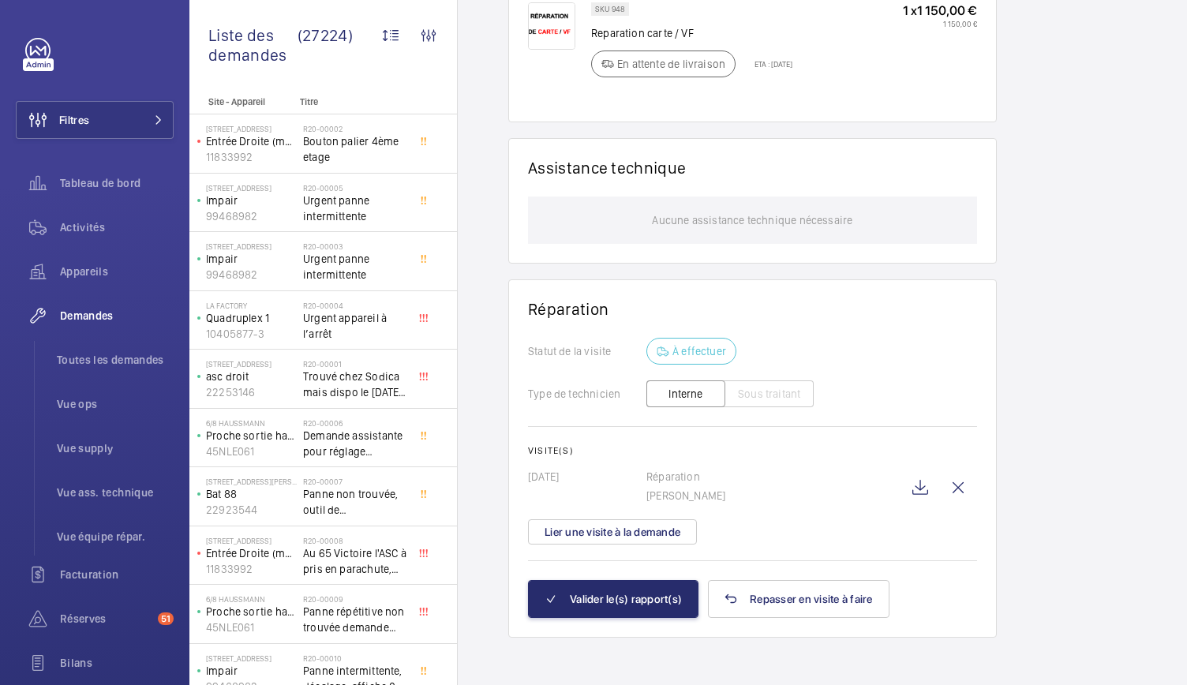
scroll to position [5, 0]
click at [925, 485] on wm-front-icon-button at bounding box center [920, 488] width 38 height 38
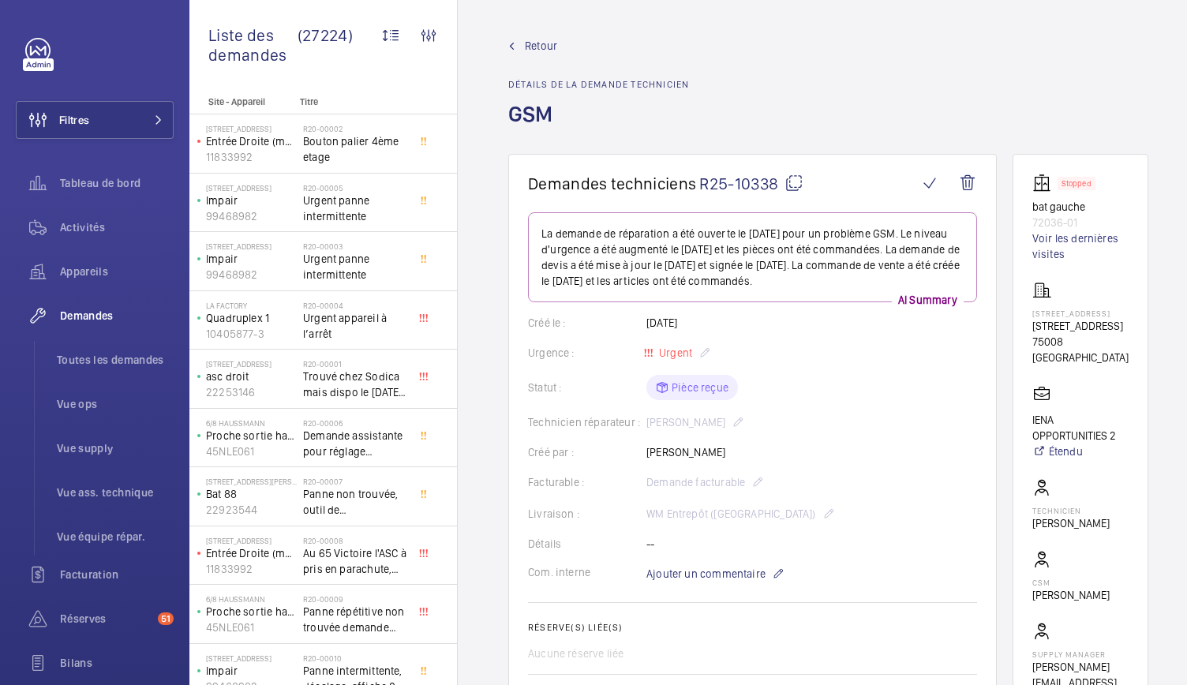
click at [789, 180] on mat-icon at bounding box center [793, 183] width 19 height 19
drag, startPoint x: 1032, startPoint y: 204, endPoint x: 1103, endPoint y: 228, distance: 74.4
click at [1103, 228] on wm-front-card "Stopped bat gauche 72036-01 Voir les dernières visites 134 Faubourg Saint Honor…" at bounding box center [1081, 440] width 136 height 572
copy div "bat gauche 72036-01"
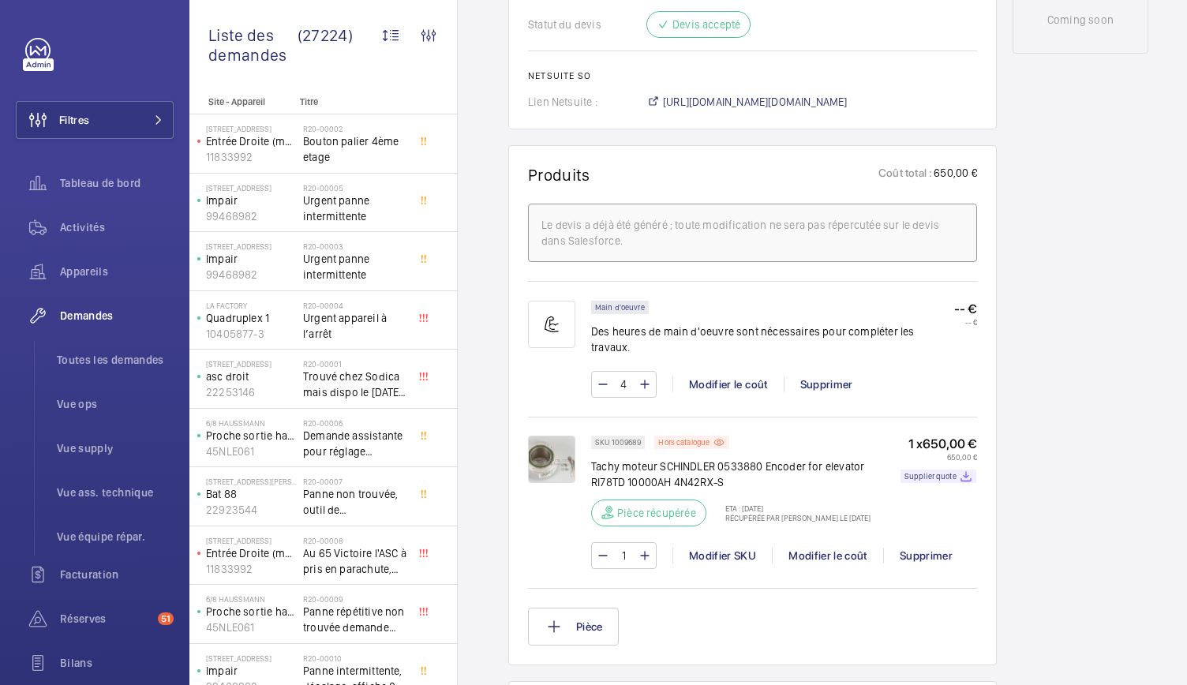
scroll to position [863, 0]
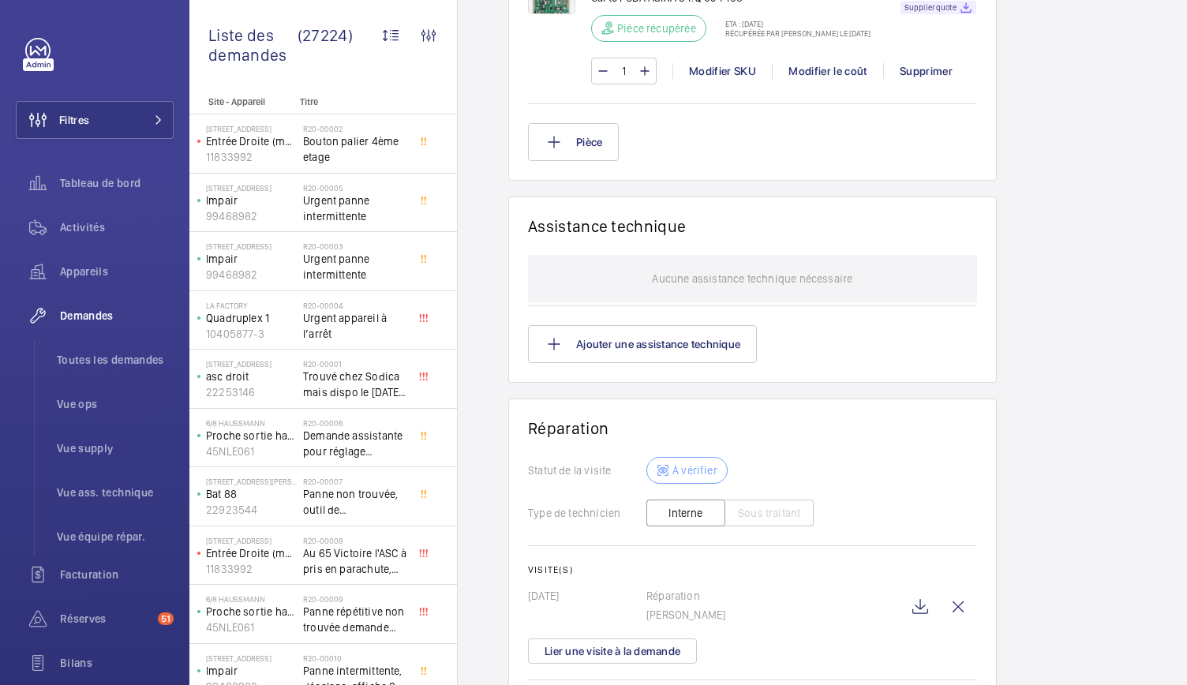
scroll to position [1481, 0]
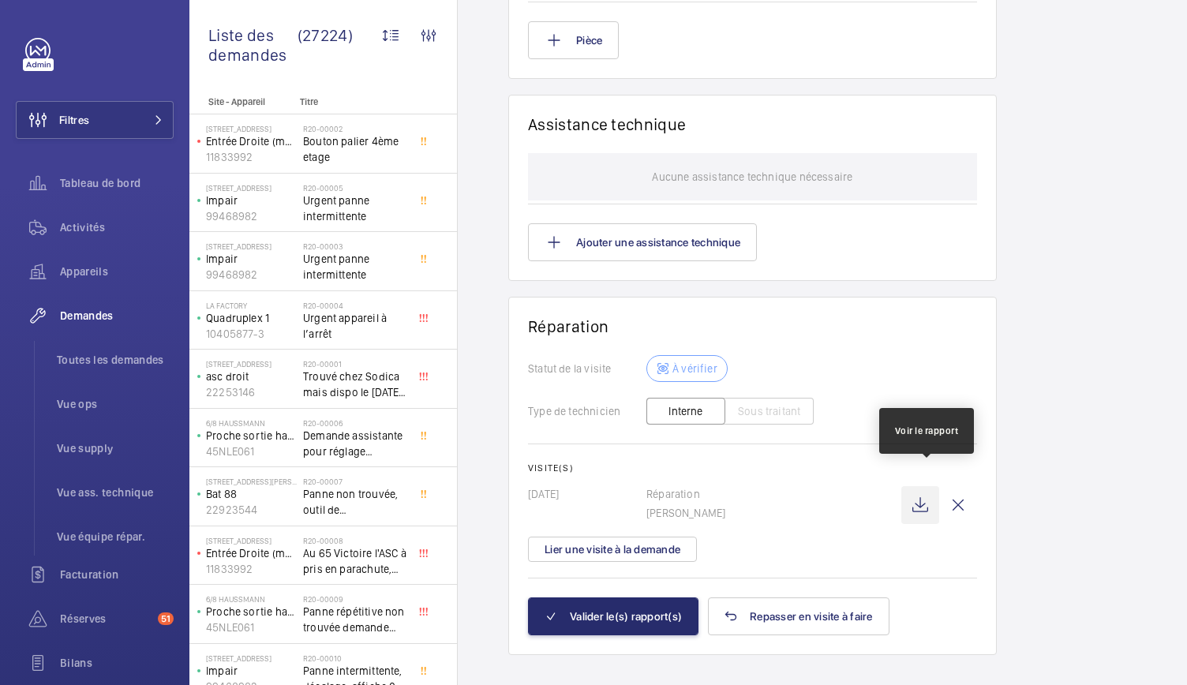
click at [931, 487] on wm-front-icon-button at bounding box center [920, 505] width 38 height 38
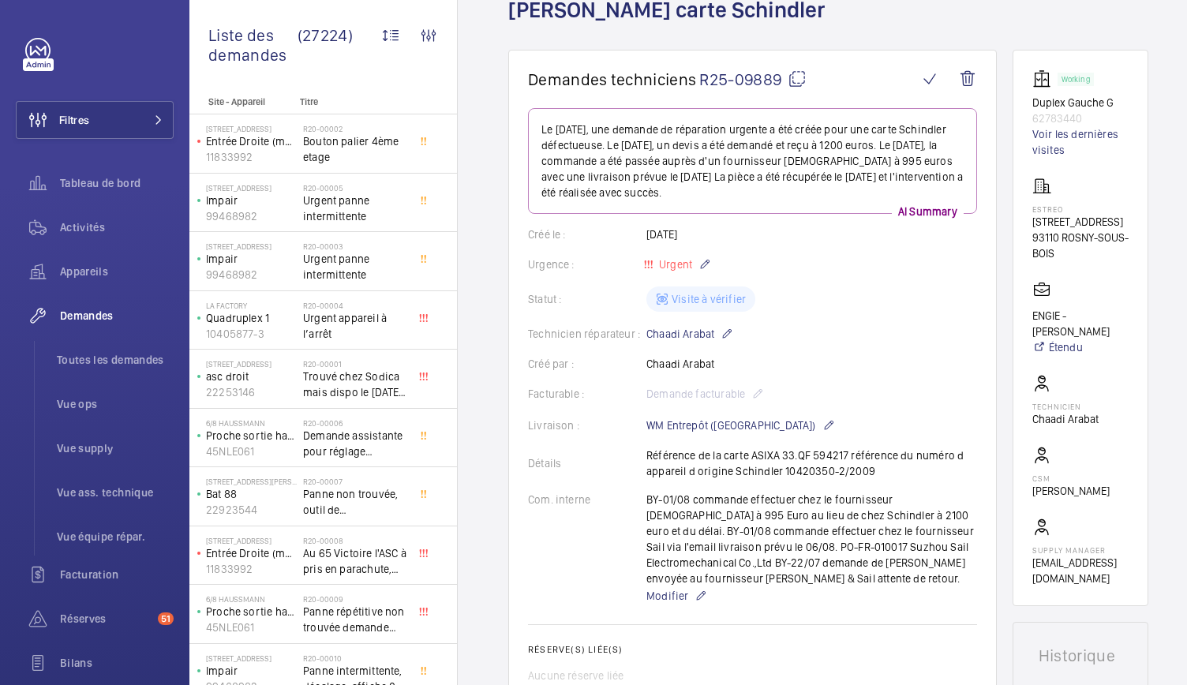
scroll to position [84, 0]
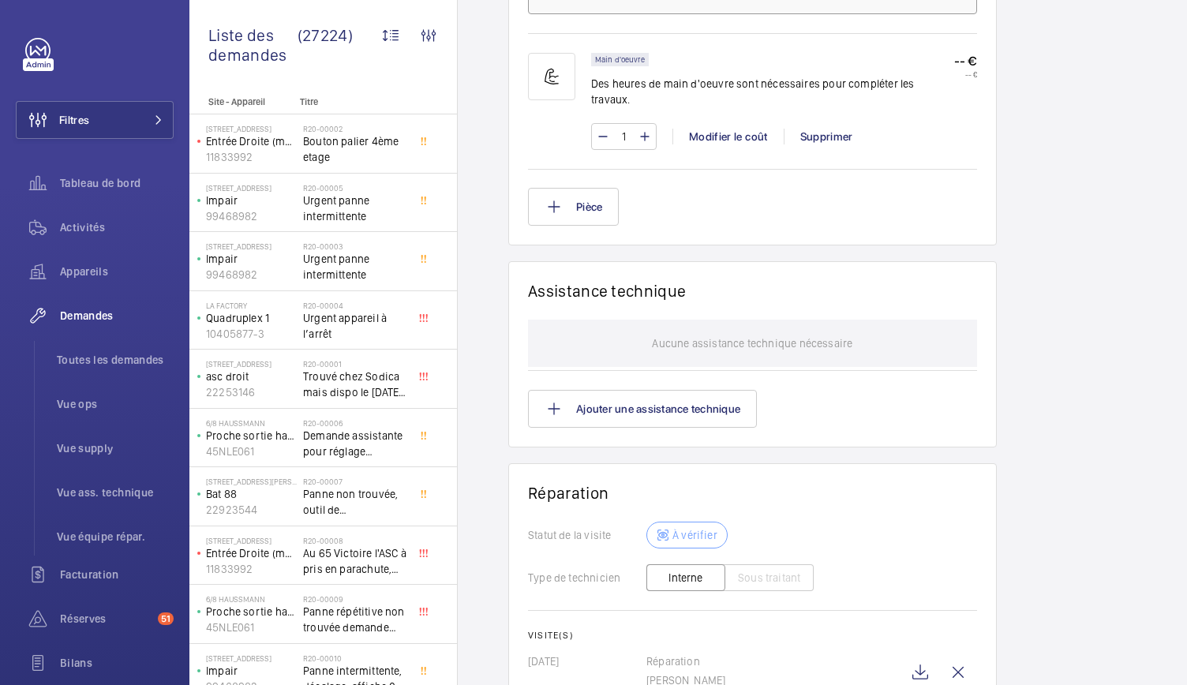
scroll to position [1184, 0]
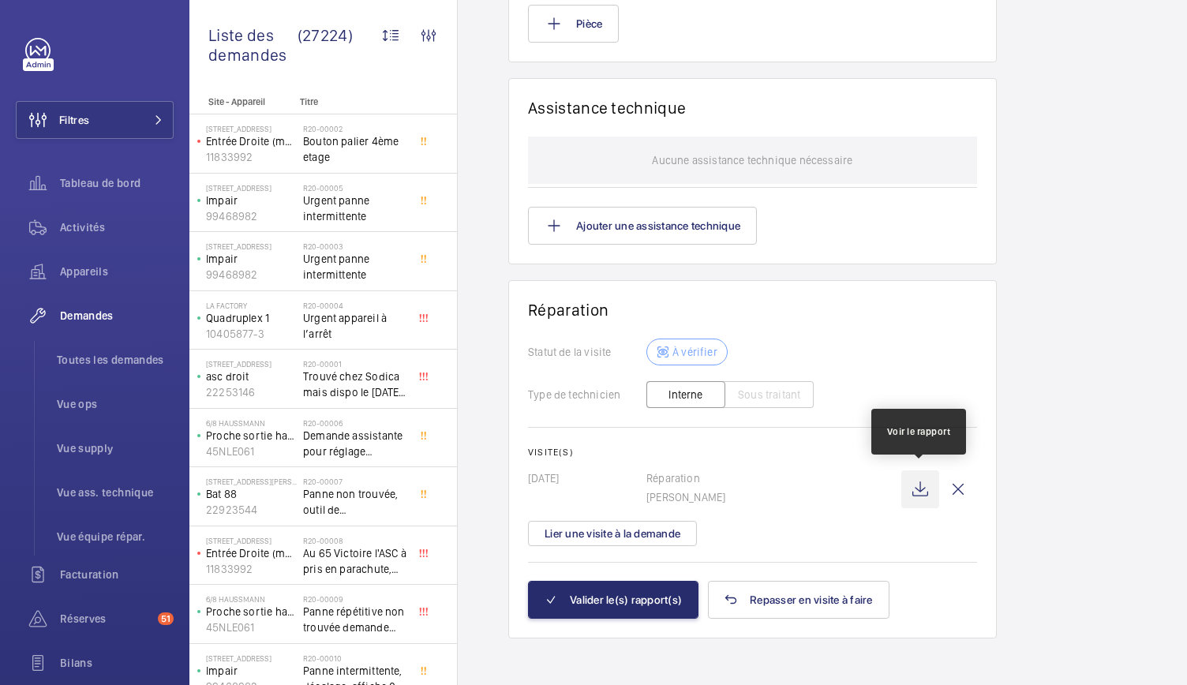
click at [905, 481] on wm-front-icon-button at bounding box center [920, 489] width 38 height 38
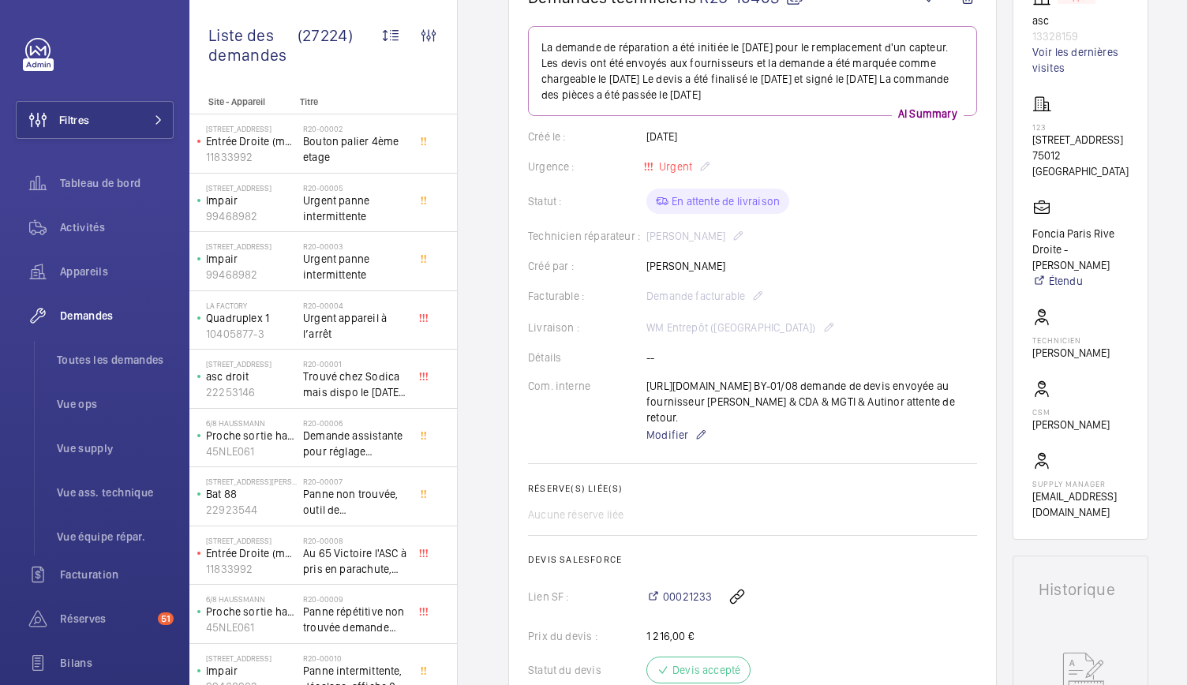
scroll to position [177, 0]
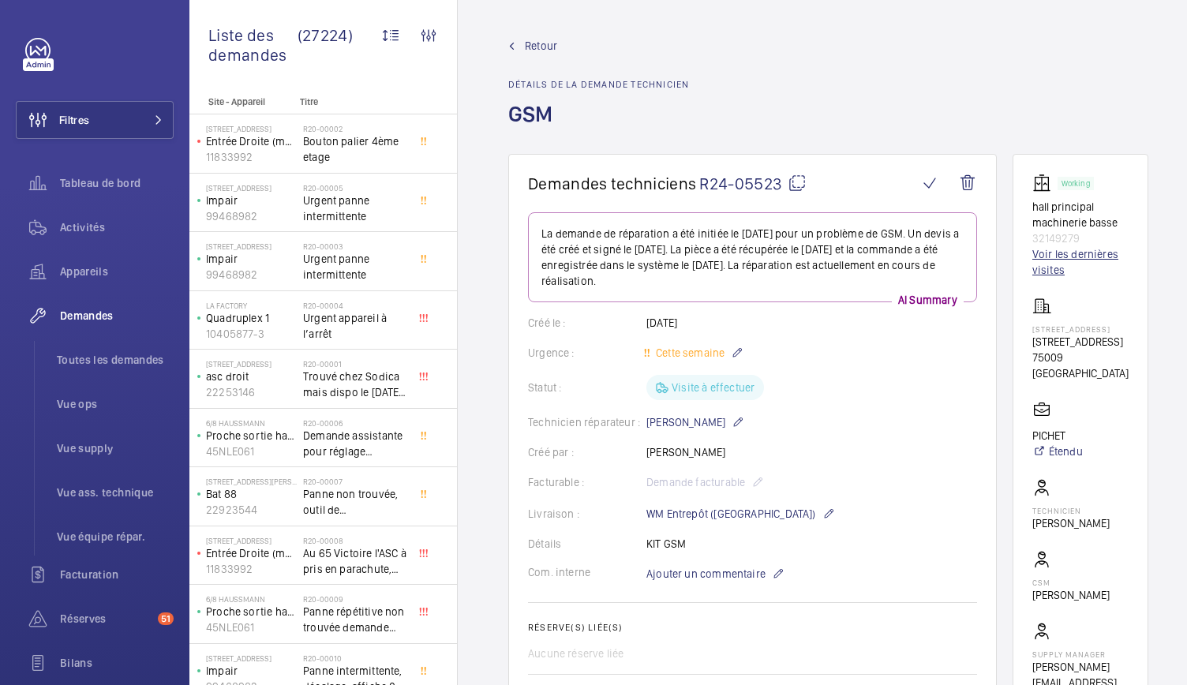
click at [1054, 249] on link "Voir les dernières visites" at bounding box center [1080, 262] width 96 height 32
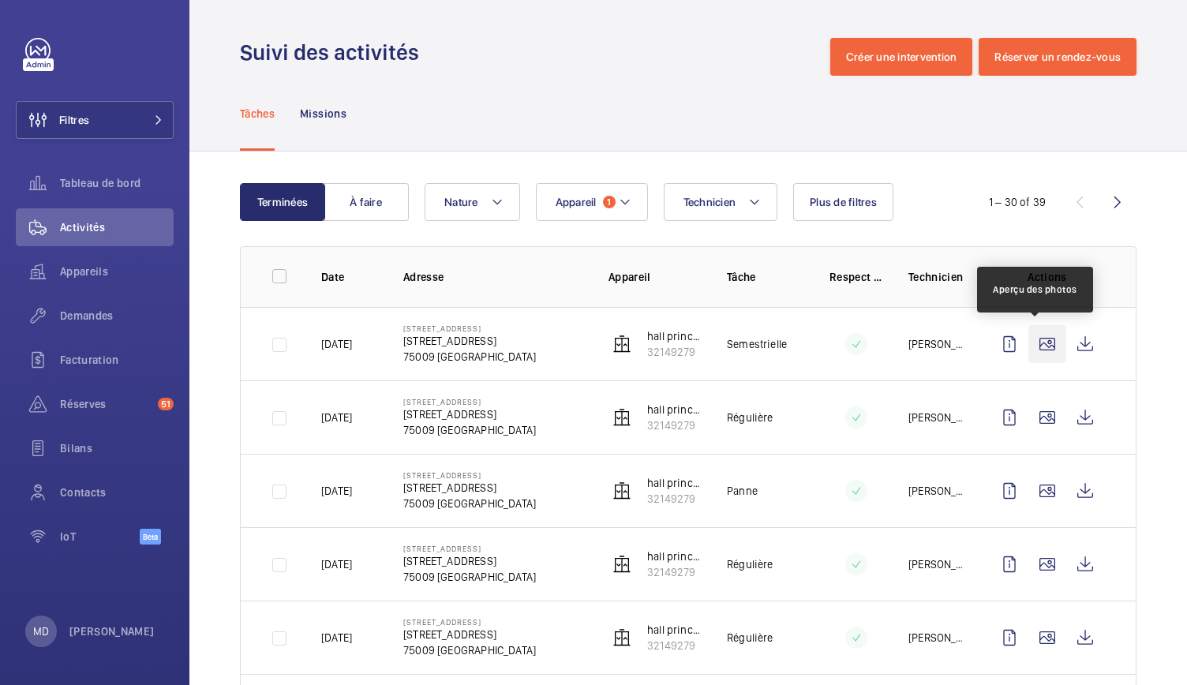
click at [1029, 356] on wm-front-icon-button at bounding box center [1047, 344] width 38 height 38
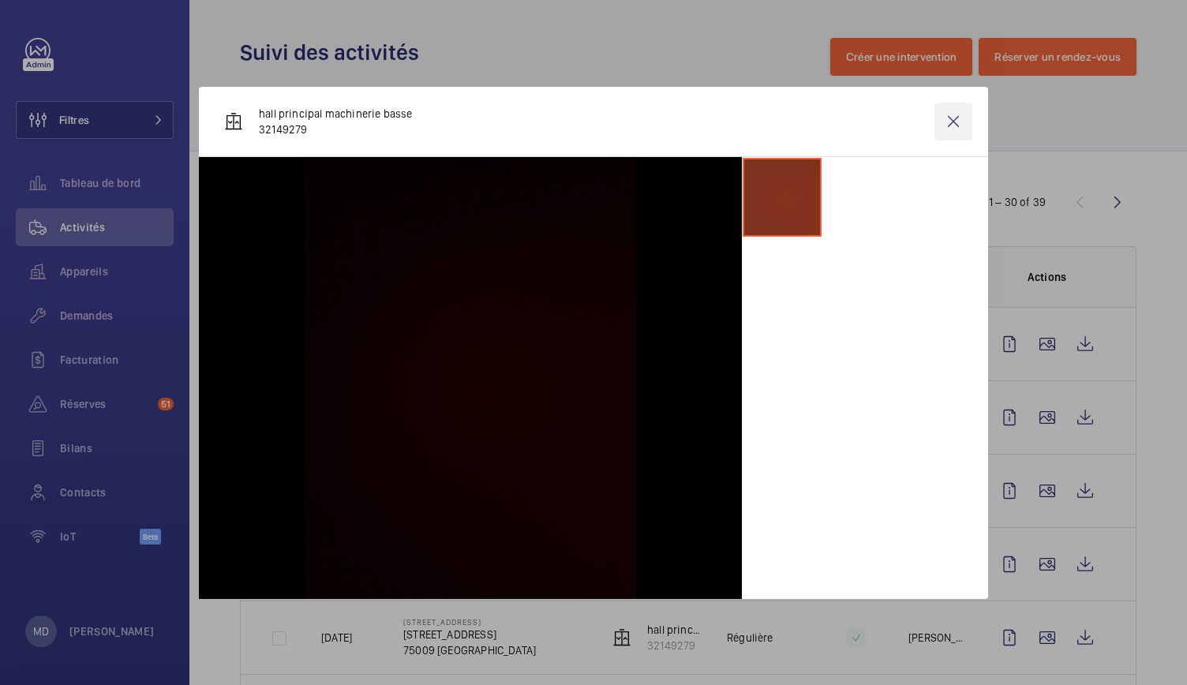
click at [950, 122] on wm-front-icon-button at bounding box center [953, 122] width 38 height 38
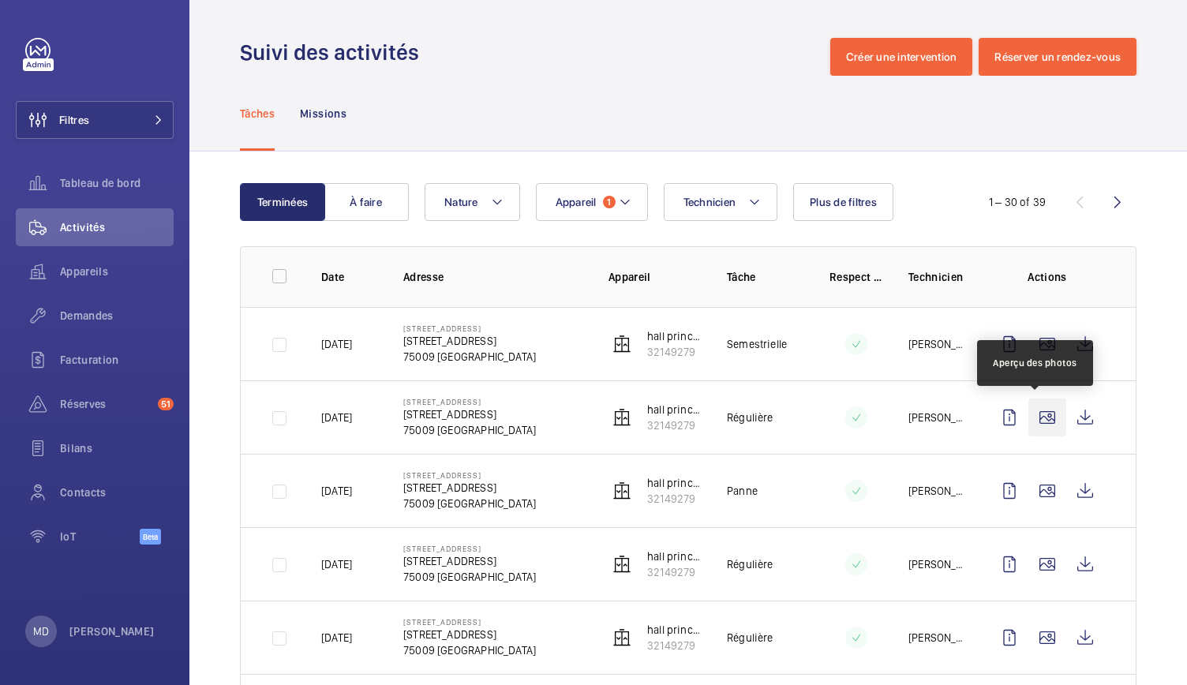
click at [1043, 432] on wm-front-icon-button at bounding box center [1047, 418] width 38 height 38
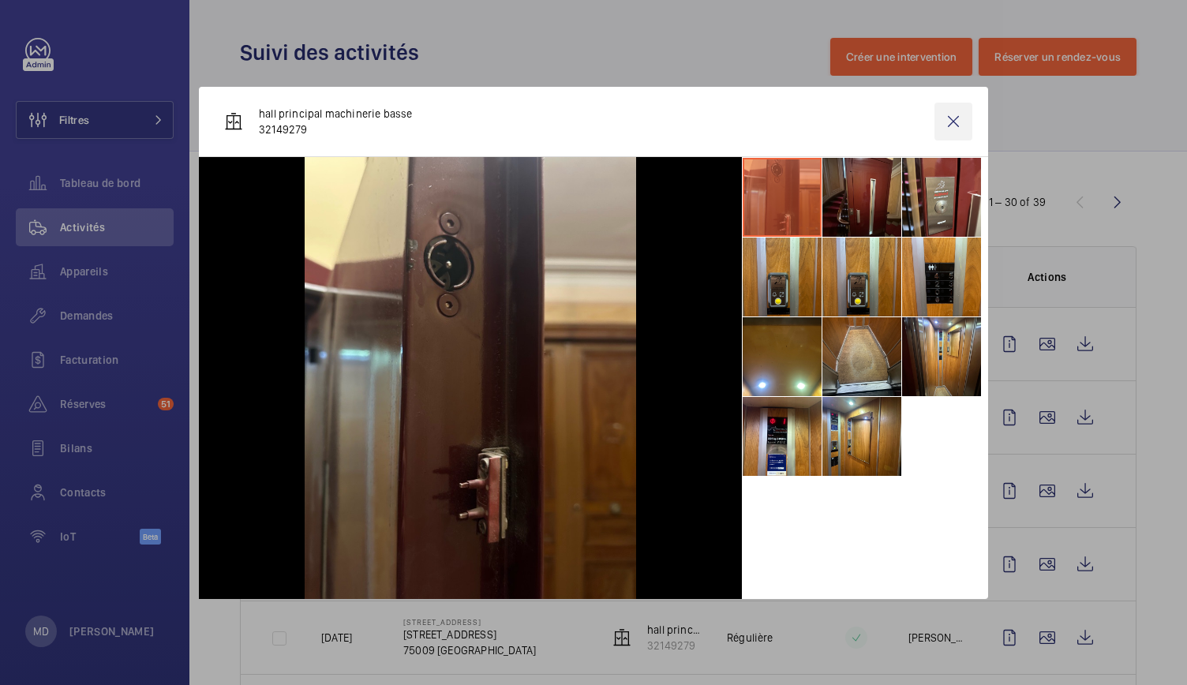
click at [961, 133] on wm-front-icon-button at bounding box center [953, 122] width 38 height 38
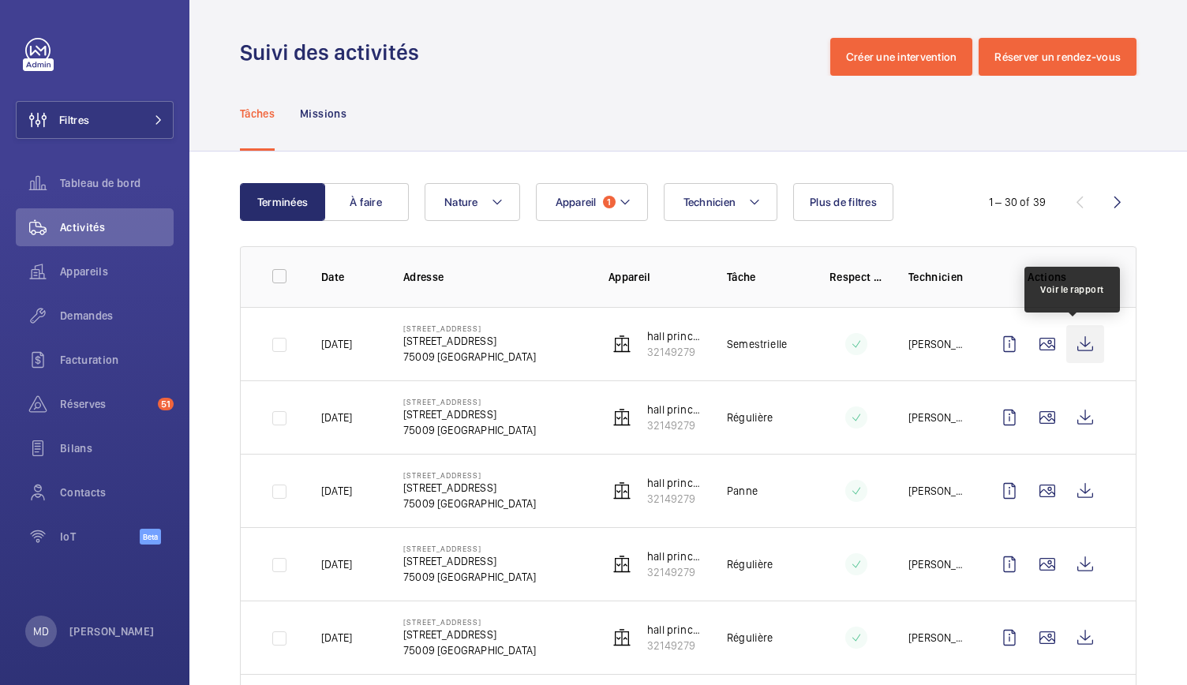
click at [1072, 340] on wm-front-icon-button at bounding box center [1085, 344] width 38 height 38
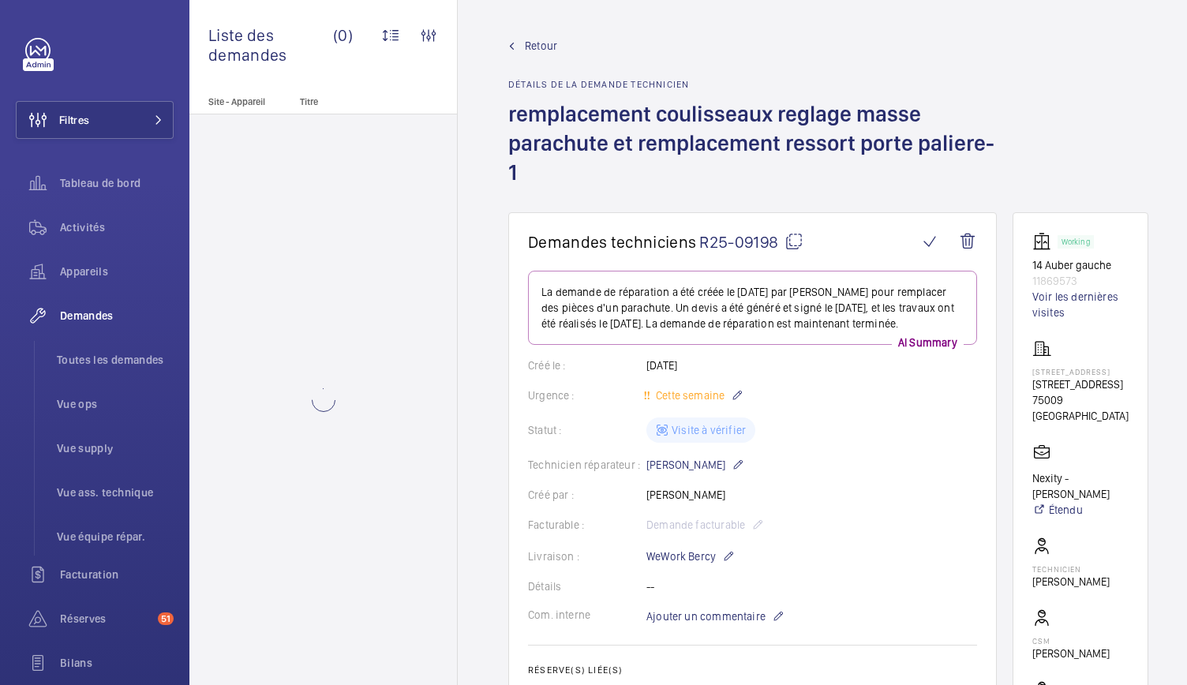
scroll to position [24, 0]
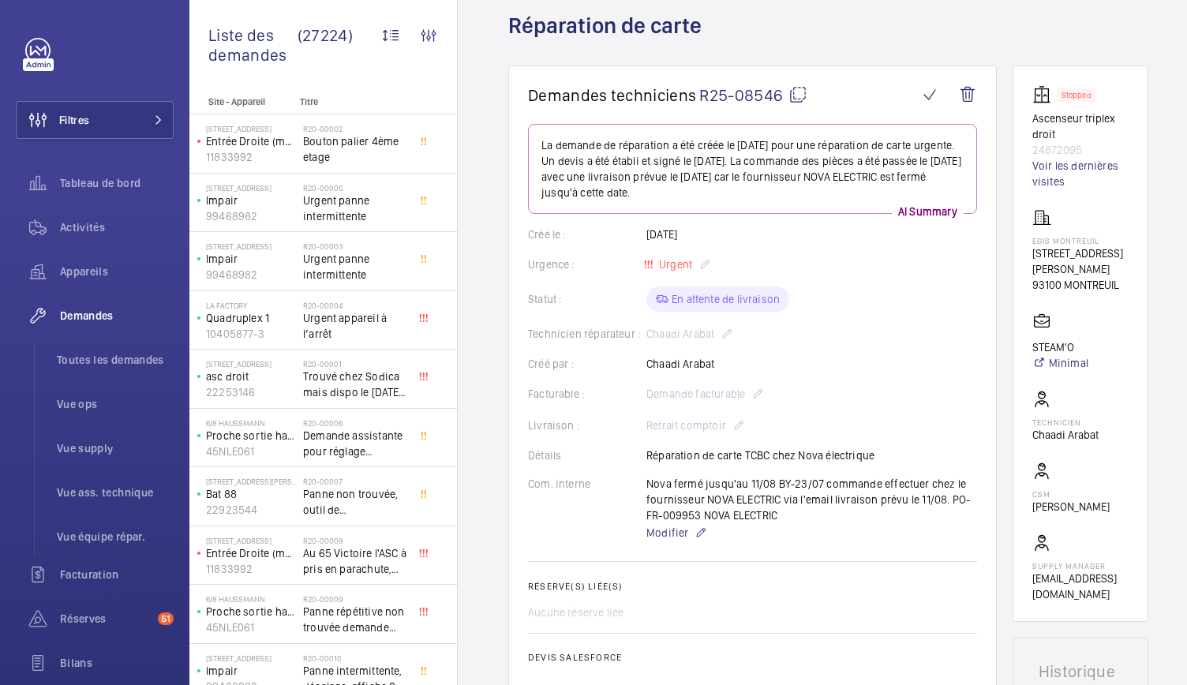
scroll to position [81, 0]
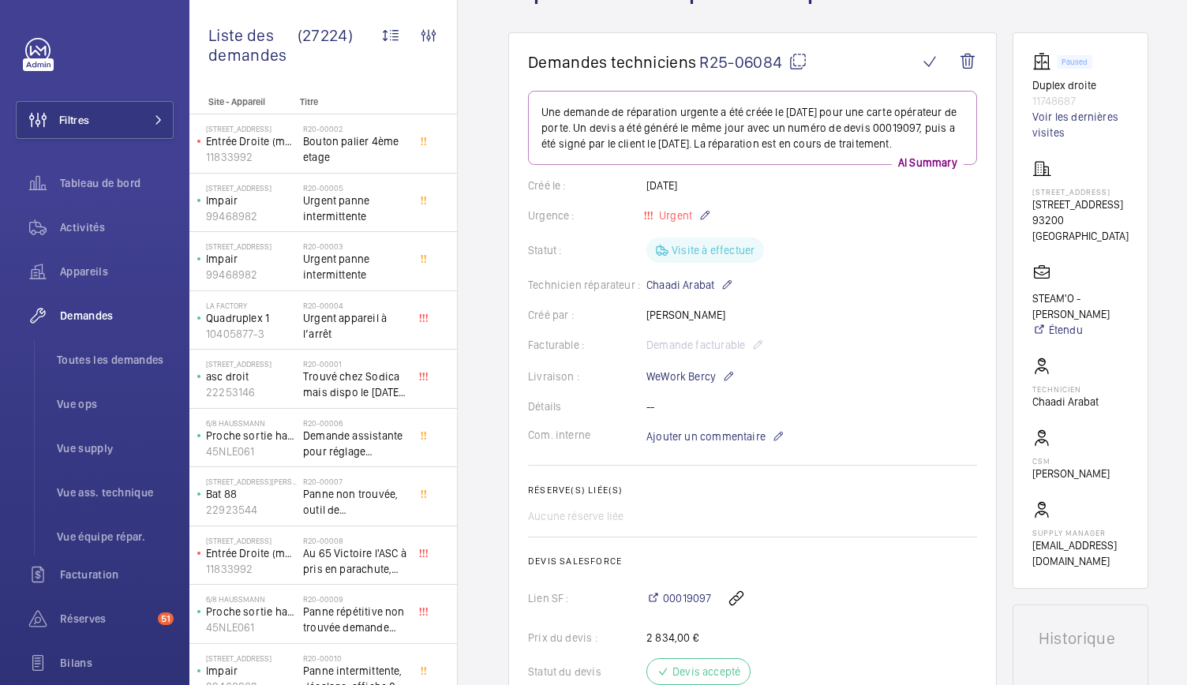
scroll to position [118, 0]
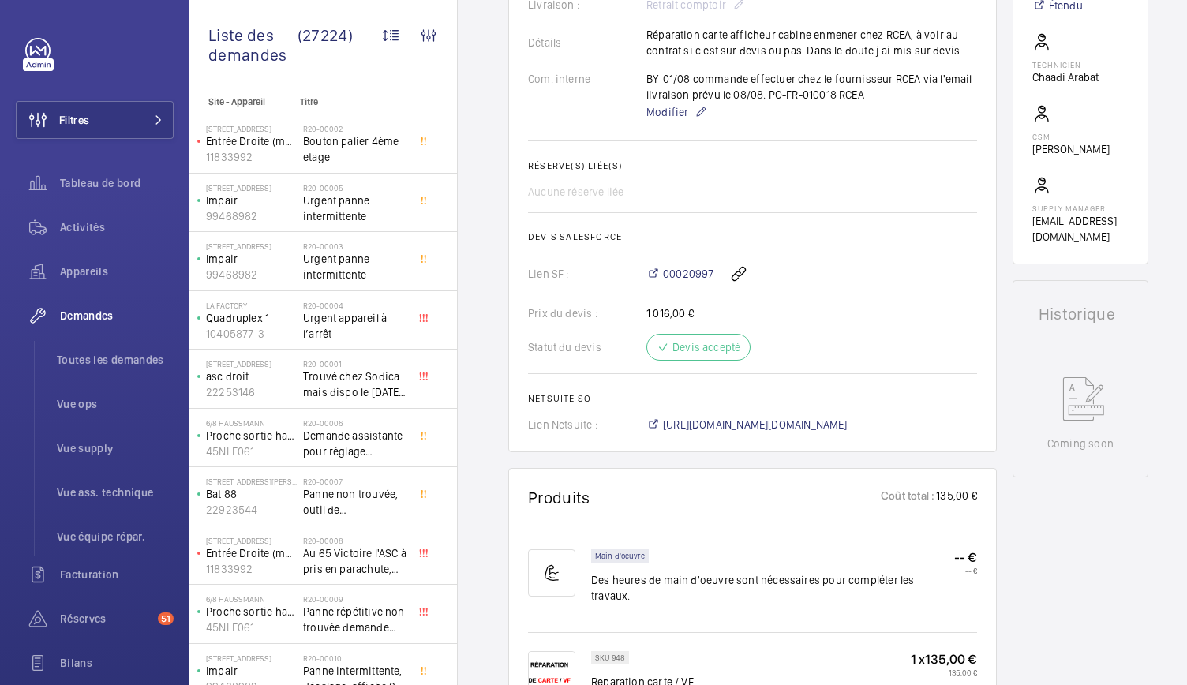
scroll to position [492, 0]
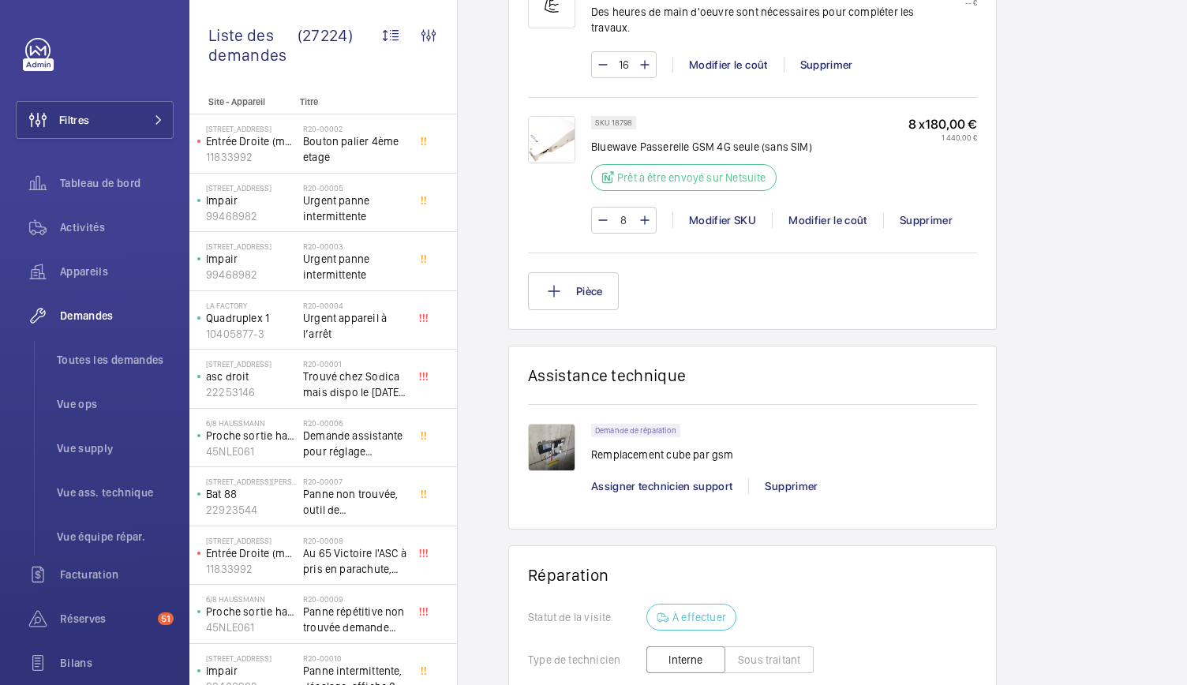
scroll to position [1099, 0]
click at [547, 431] on img at bounding box center [551, 446] width 47 height 47
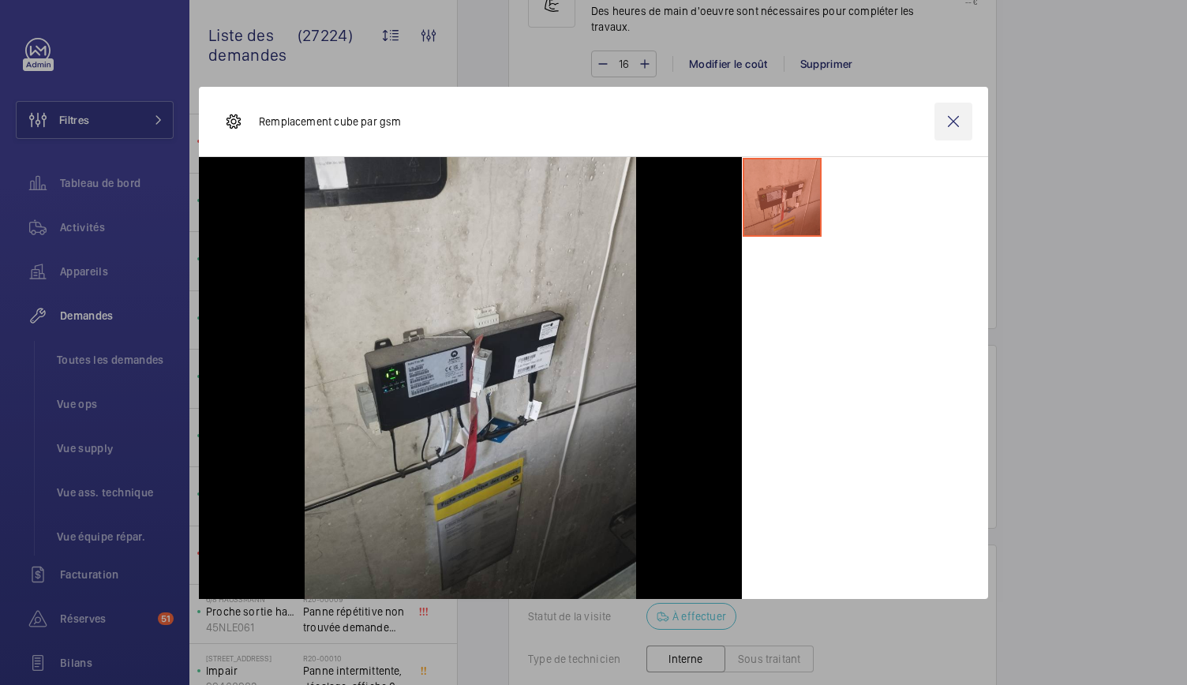
click at [955, 115] on wm-front-icon-button at bounding box center [953, 122] width 38 height 38
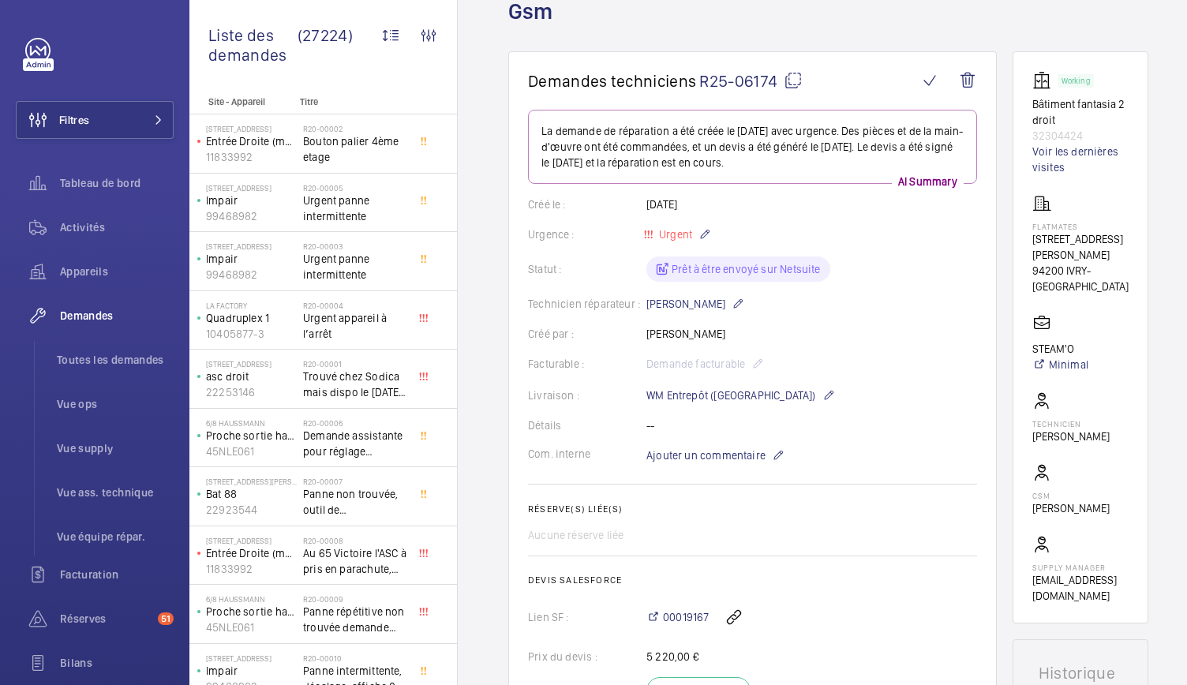
scroll to position [102, 0]
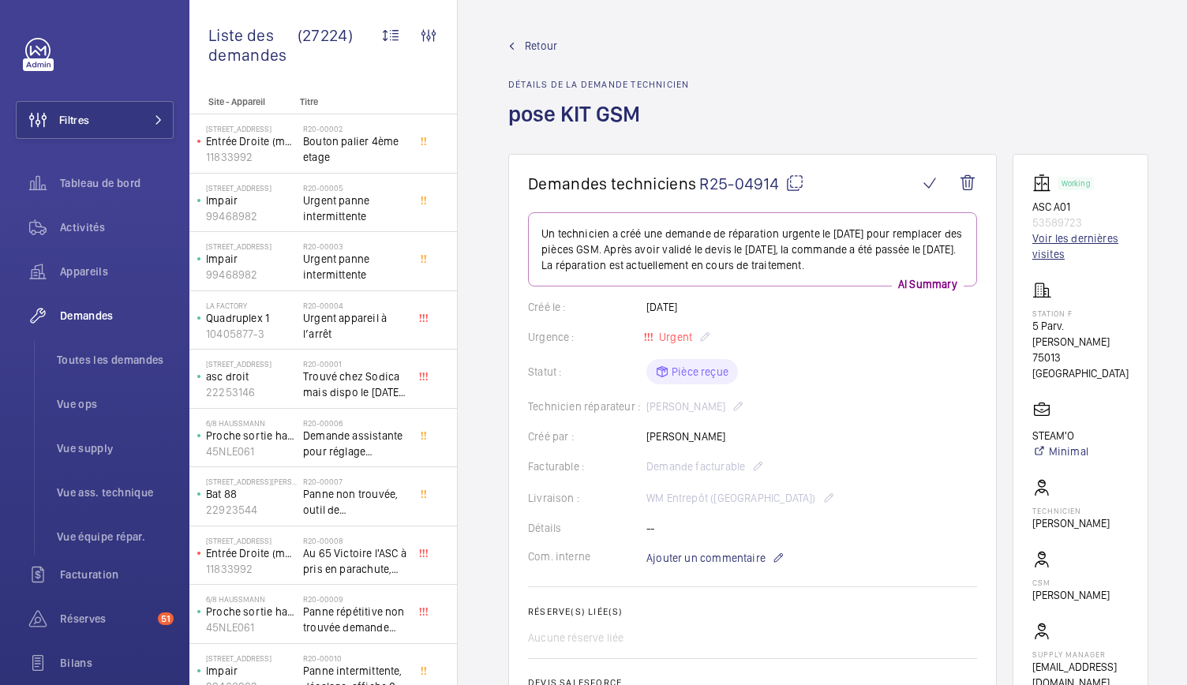
click at [1048, 237] on link "Voir les dernières visites" at bounding box center [1080, 246] width 96 height 32
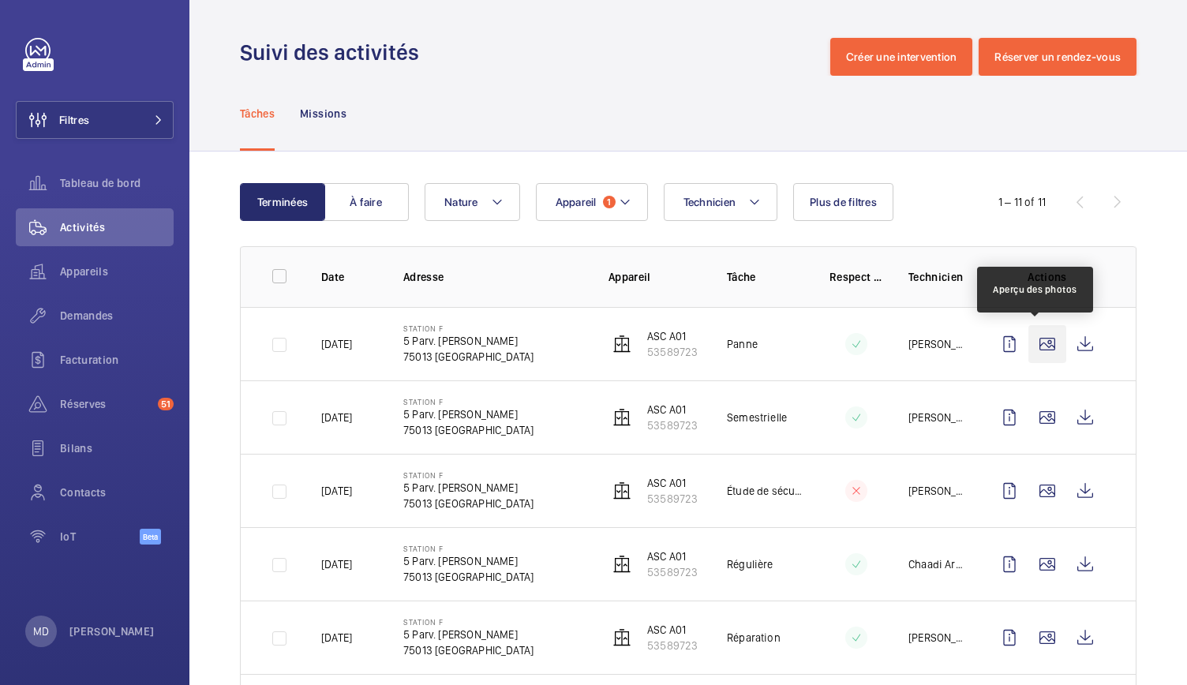
click at [1047, 341] on wm-front-icon-button at bounding box center [1047, 344] width 38 height 38
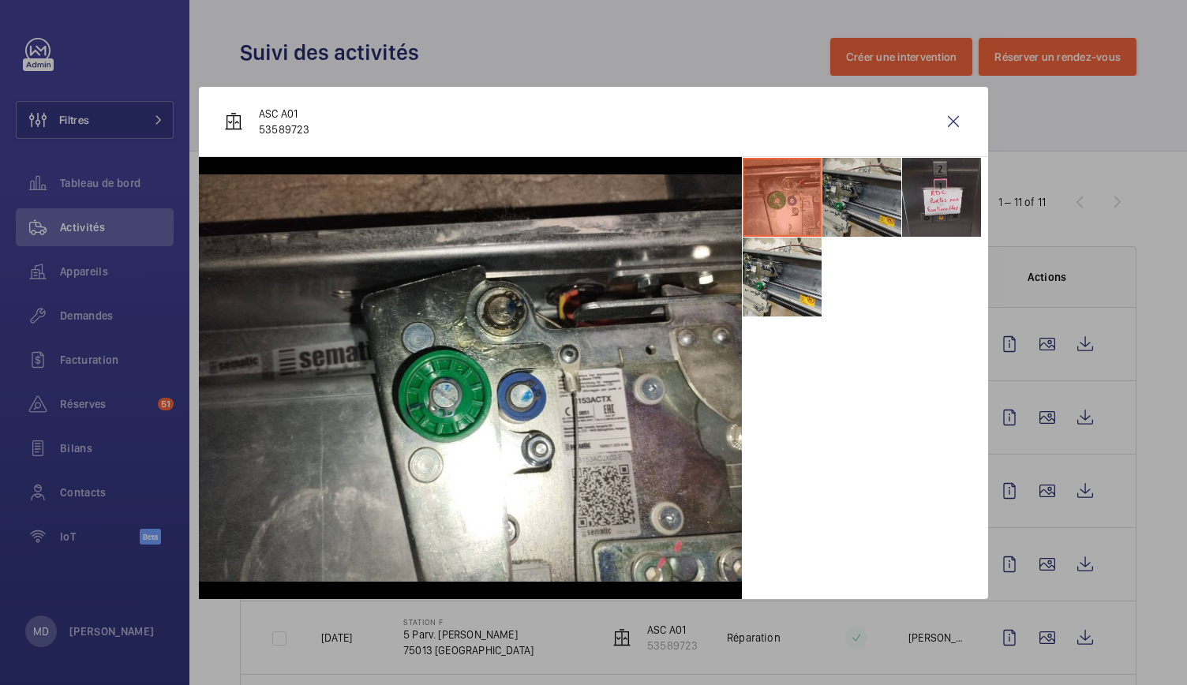
click at [863, 212] on li at bounding box center [861, 197] width 79 height 79
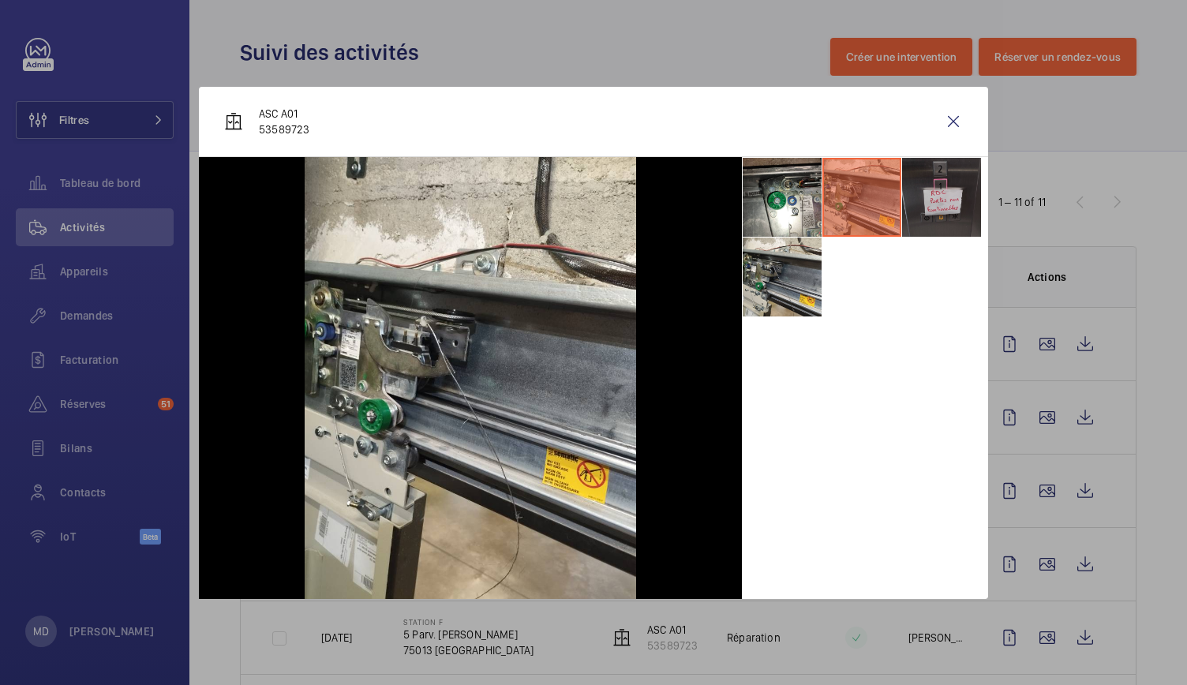
click at [934, 204] on li at bounding box center [941, 197] width 79 height 79
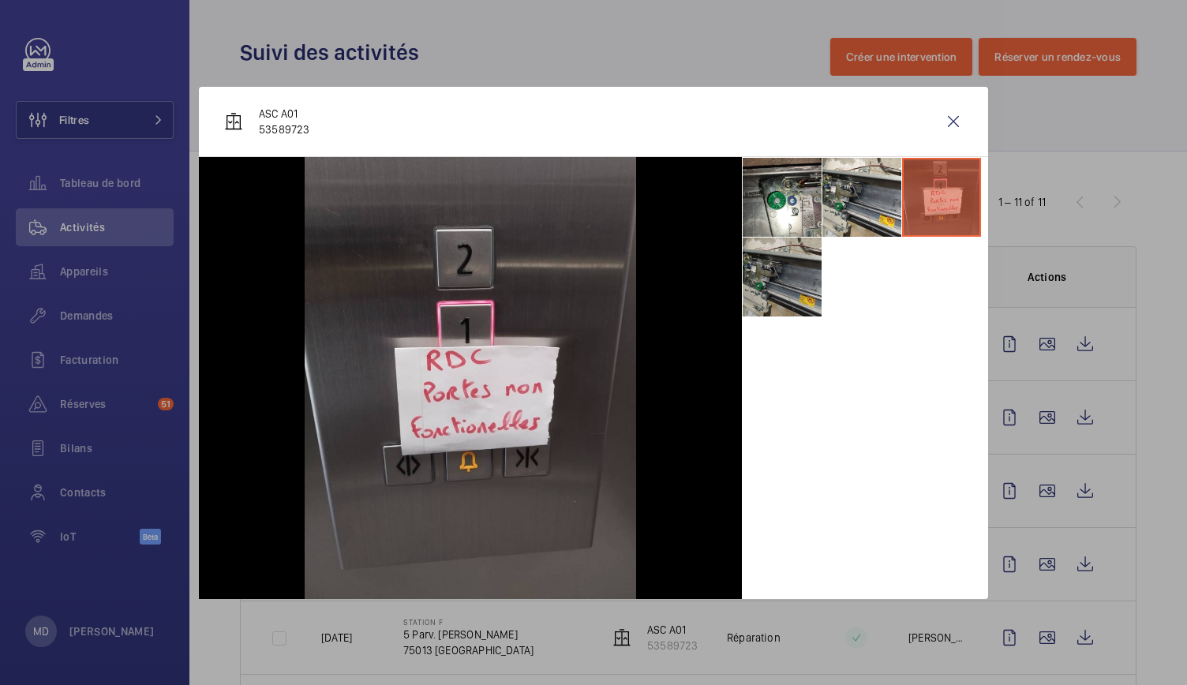
click at [799, 283] on li at bounding box center [782, 277] width 79 height 79
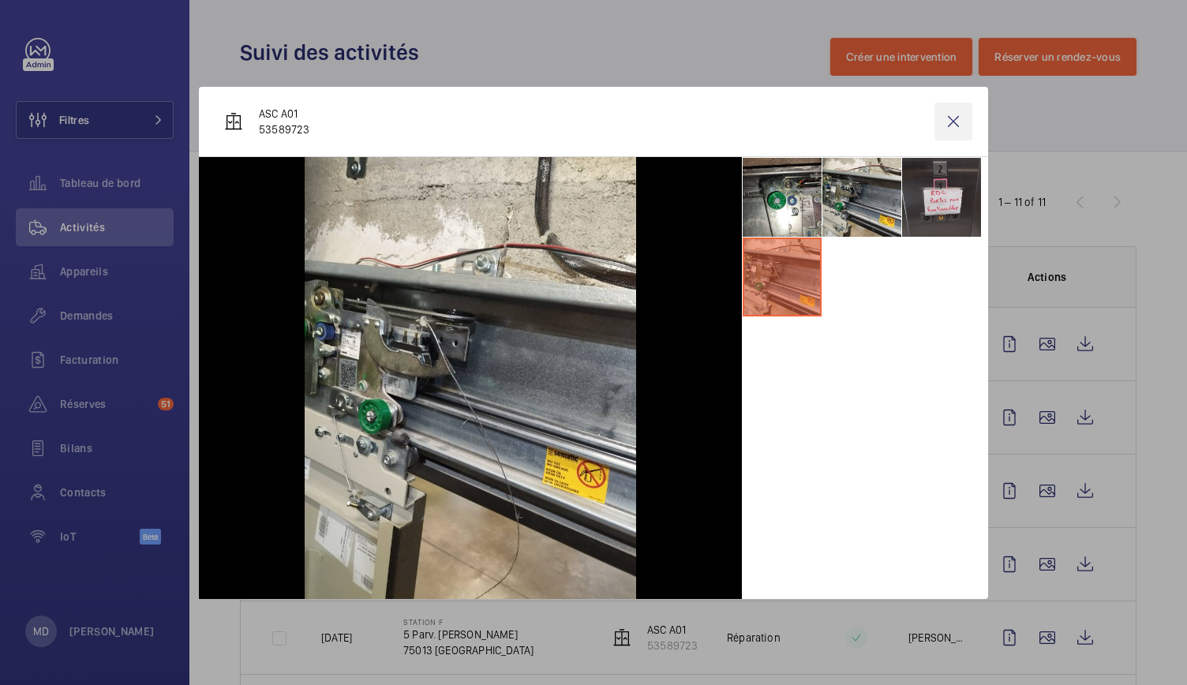
click at [949, 118] on wm-front-icon-button at bounding box center [953, 122] width 38 height 38
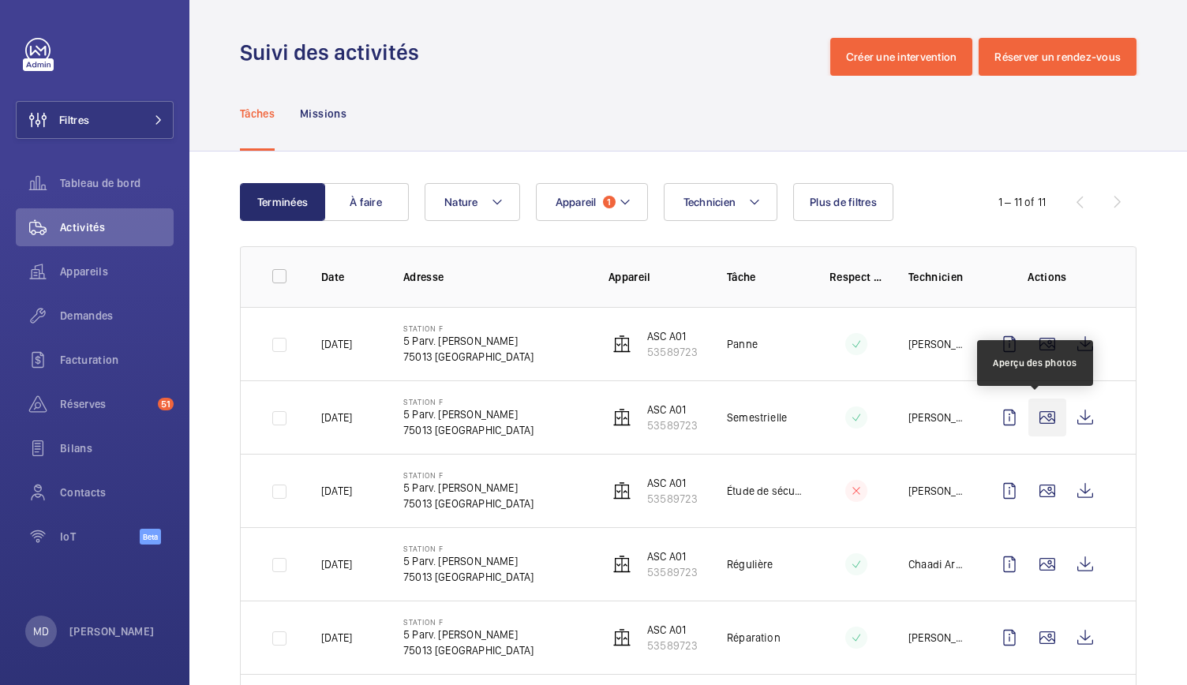
click at [1032, 415] on wm-front-icon-button at bounding box center [1047, 418] width 38 height 38
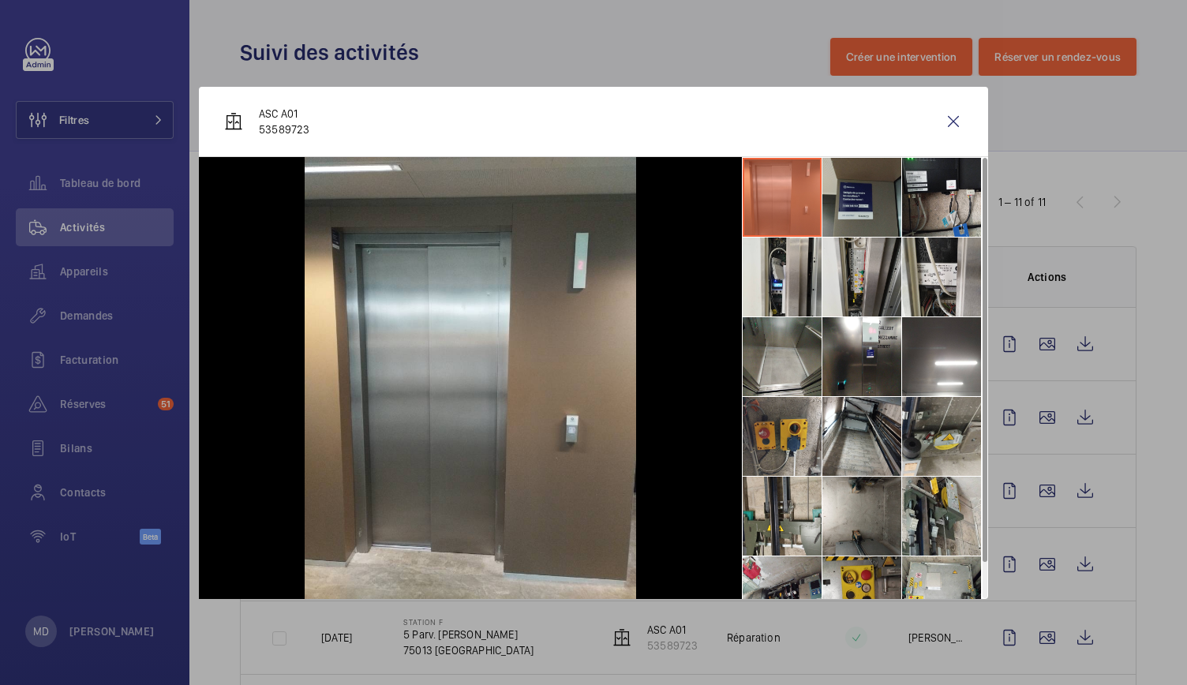
click at [875, 197] on li at bounding box center [861, 197] width 79 height 79
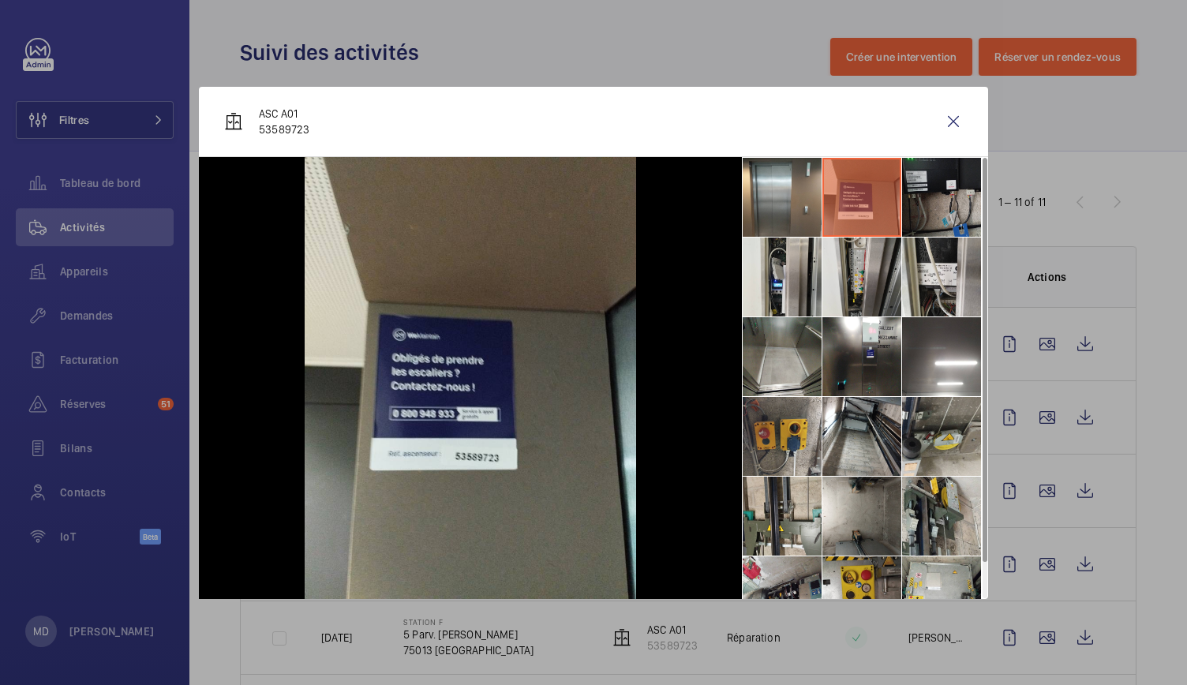
click at [929, 203] on li at bounding box center [941, 197] width 79 height 79
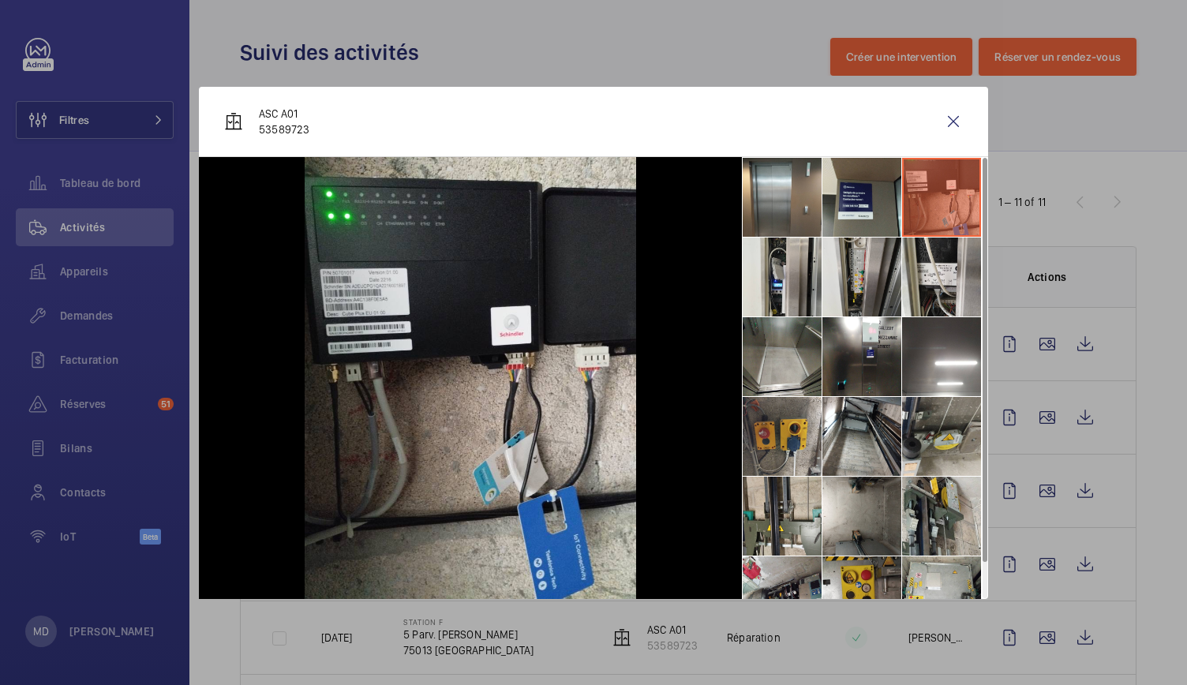
click at [748, 62] on div at bounding box center [593, 342] width 1187 height 685
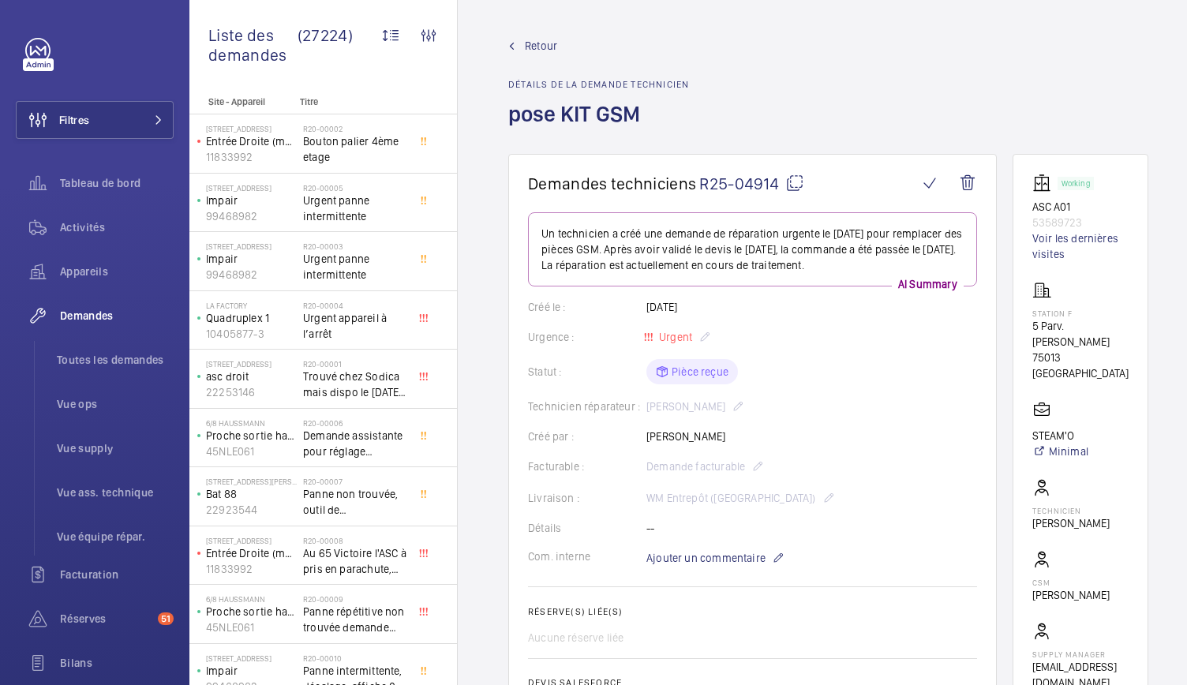
click at [792, 189] on mat-icon at bounding box center [794, 183] width 19 height 19
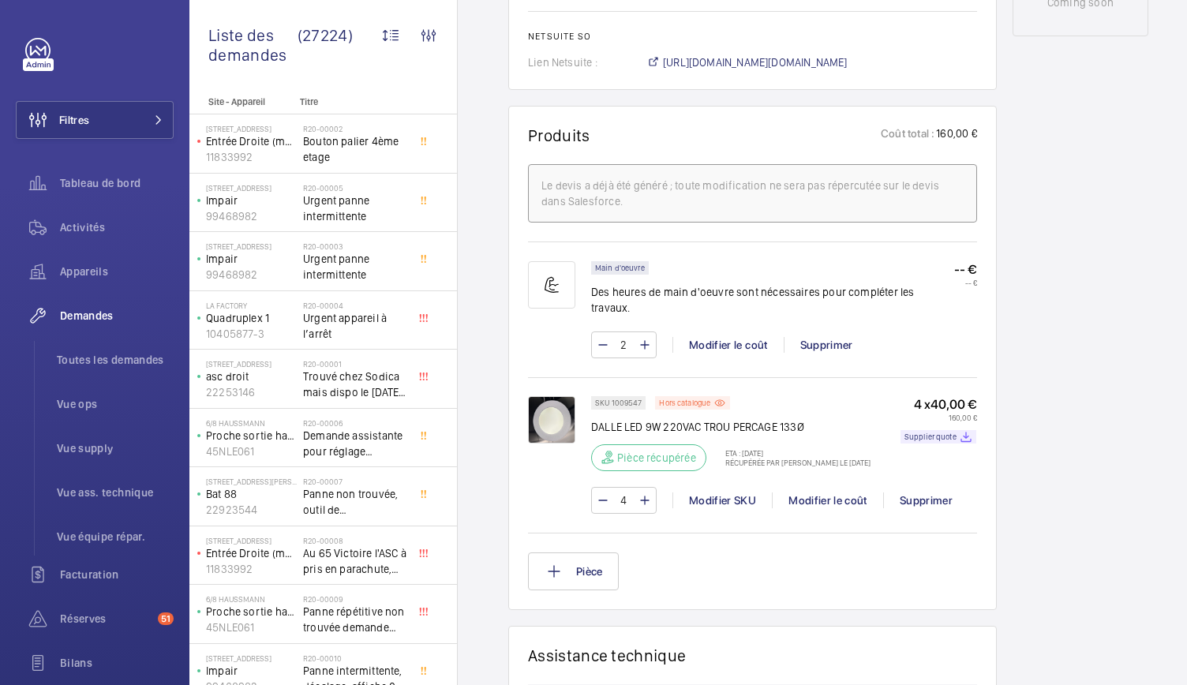
scroll to position [961, 0]
